Goal: Check status: Check status

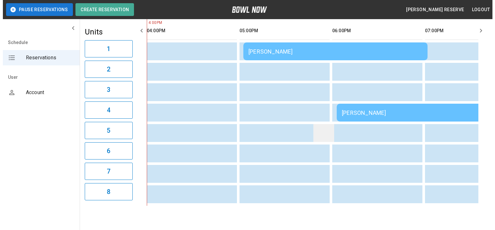
scroll to position [46, 0]
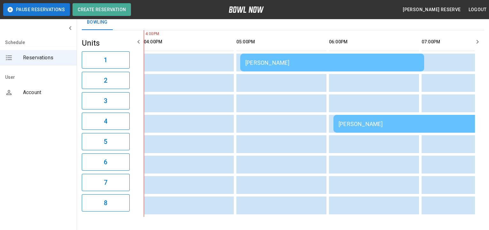
click at [321, 63] on div "[PERSON_NAME]" at bounding box center [332, 62] width 174 height 7
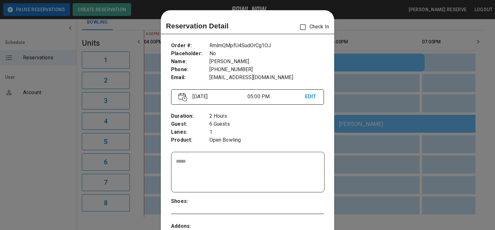
scroll to position [10, 0]
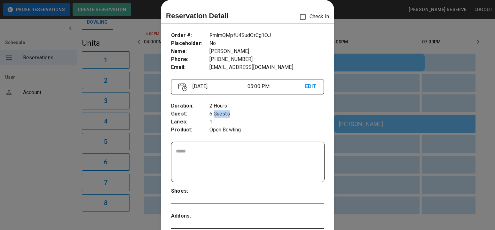
drag, startPoint x: 229, startPoint y: 110, endPoint x: 211, endPoint y: 113, distance: 18.5
click at [211, 113] on p "6 Guests" at bounding box center [266, 114] width 114 height 8
click at [234, 114] on p "6 Guests" at bounding box center [266, 114] width 114 height 8
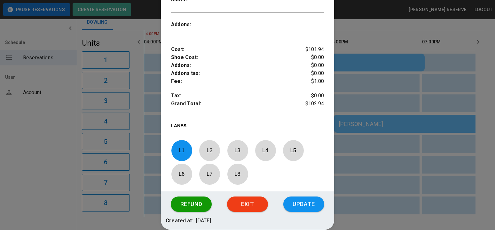
scroll to position [202, 0]
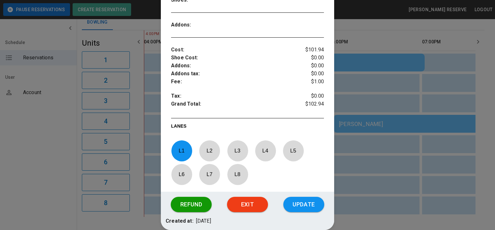
click at [465, 125] on div at bounding box center [247, 115] width 495 height 230
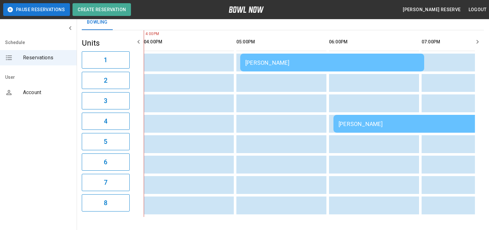
click at [380, 131] on td "[PERSON_NAME]" at bounding box center [426, 124] width 184 height 18
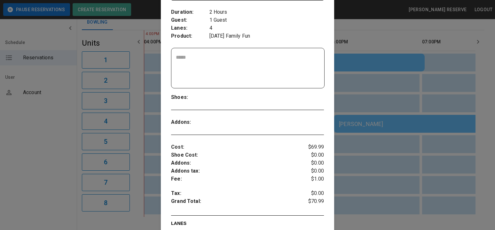
scroll to position [106, 0]
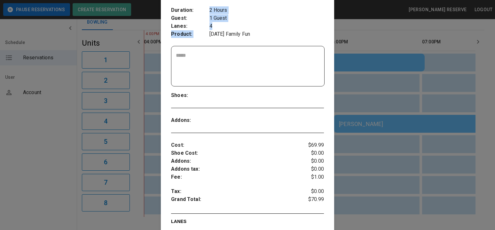
drag, startPoint x: 218, startPoint y: 24, endPoint x: 191, endPoint y: 27, distance: 27.4
click at [191, 27] on div "Duration : Guest : Lanes : Product : 2 Hours 1 Guest 4 [DATE] Family Fun" at bounding box center [247, 22] width 153 height 42
click at [191, 27] on p "Lanes :" at bounding box center [190, 26] width 38 height 8
click at [222, 26] on p "4" at bounding box center [266, 26] width 114 height 8
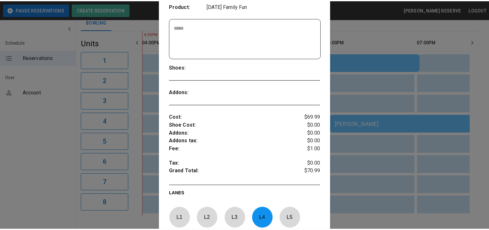
scroll to position [138, 0]
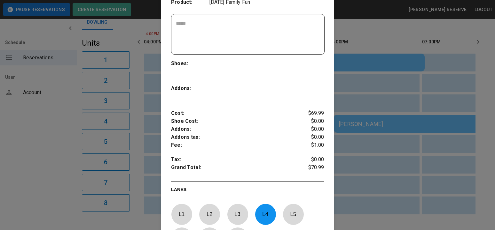
click at [430, 139] on div at bounding box center [247, 115] width 495 height 230
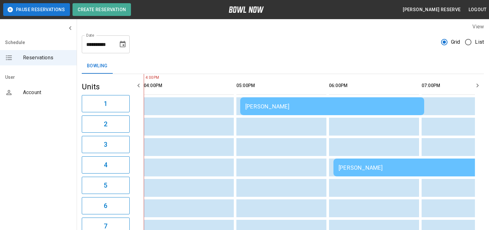
scroll to position [0, 0]
